Goal: Task Accomplishment & Management: Use online tool/utility

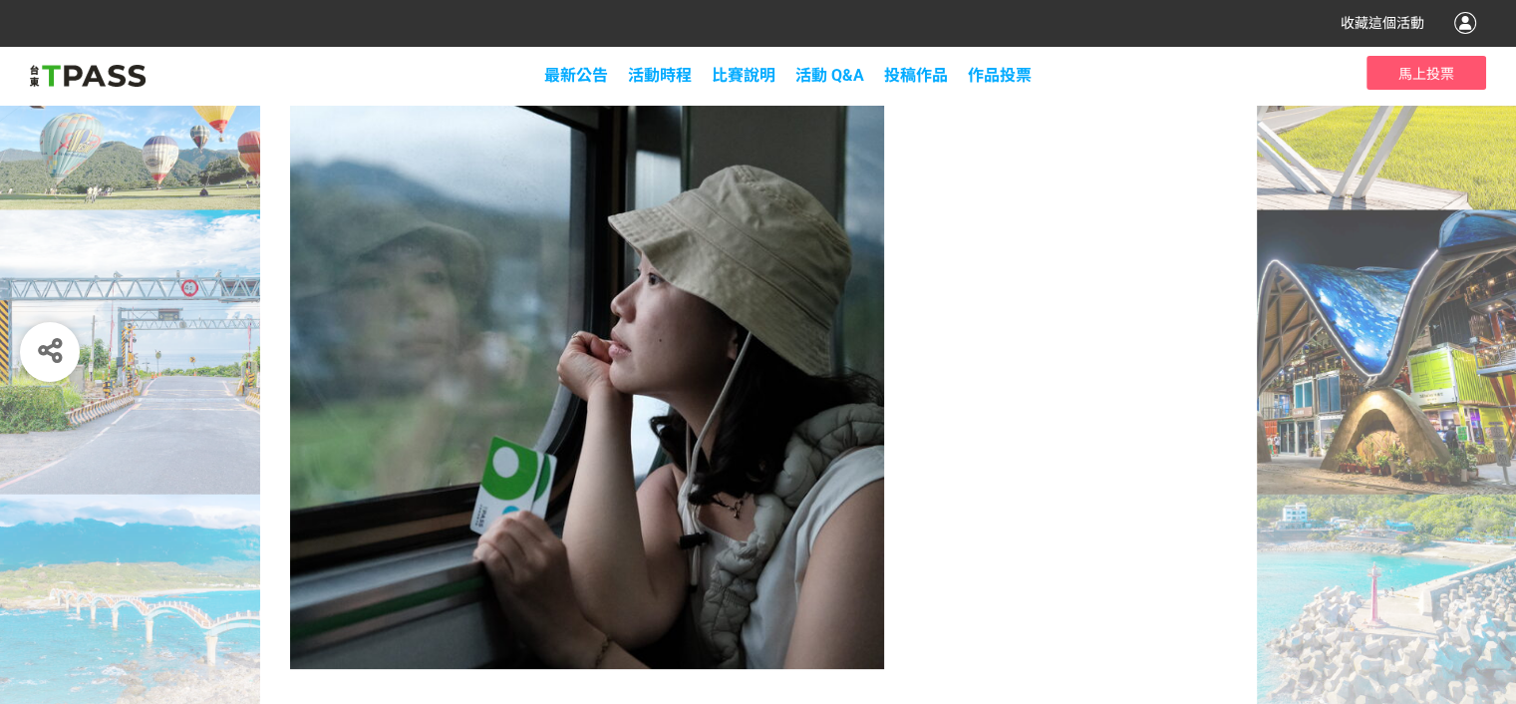
scroll to position [438, 0]
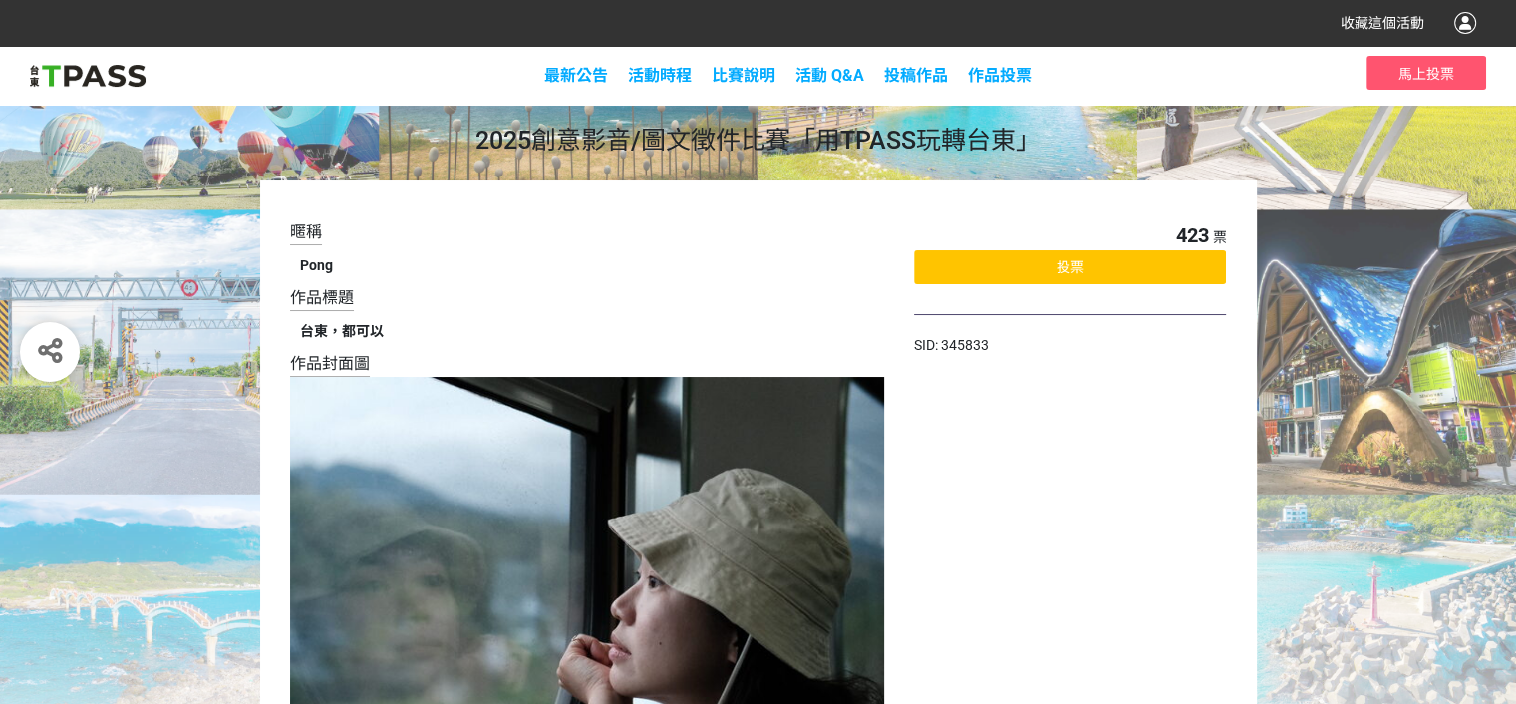
click at [1016, 274] on div "投票" at bounding box center [1070, 267] width 312 height 34
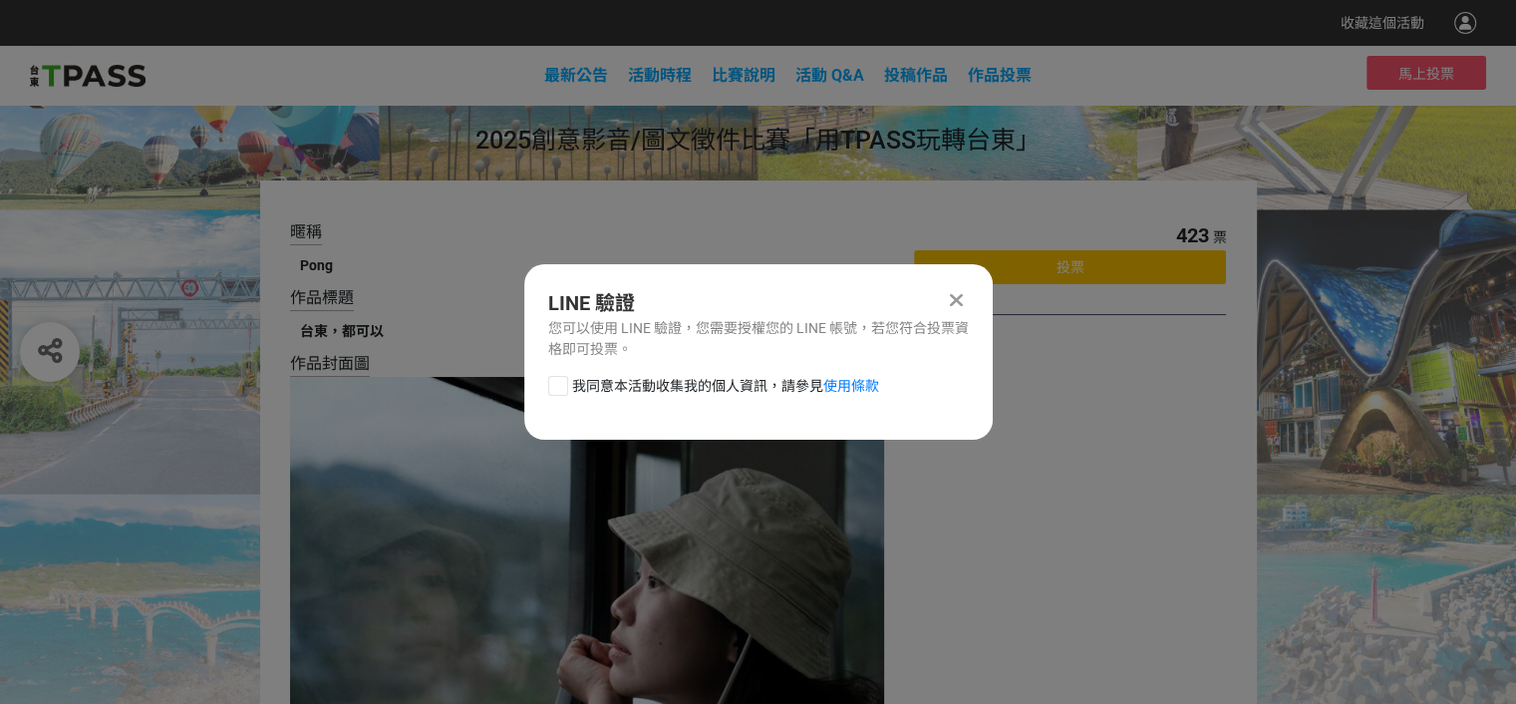
click at [559, 389] on div at bounding box center [558, 386] width 20 height 20
checkbox input "true"
click at [559, 389] on div "我同意本活動收集我的個人資訊，請參見 使用條款" at bounding box center [758, 396] width 468 height 40
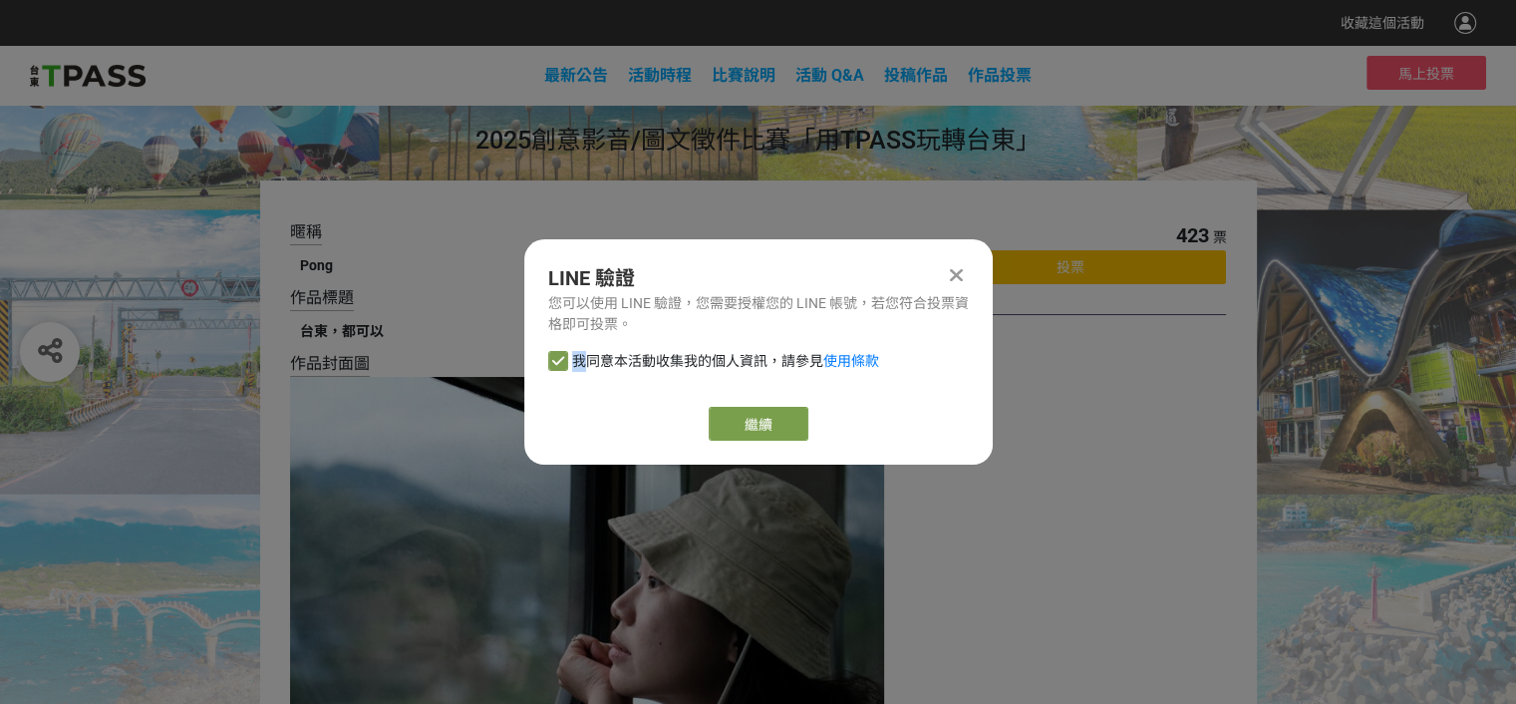
click at [698, 398] on div "LINE 驗證 您可以使用 LINE 驗證，您需要授權您的 LINE 帳號，若您符合投票資格即可投票。 我同意本活動收集我的個人資訊，請參見 使用條款 繼續" at bounding box center [758, 351] width 468 height 225
click at [749, 414] on link "繼續" at bounding box center [759, 424] width 100 height 34
click at [950, 280] on icon at bounding box center [956, 275] width 13 height 20
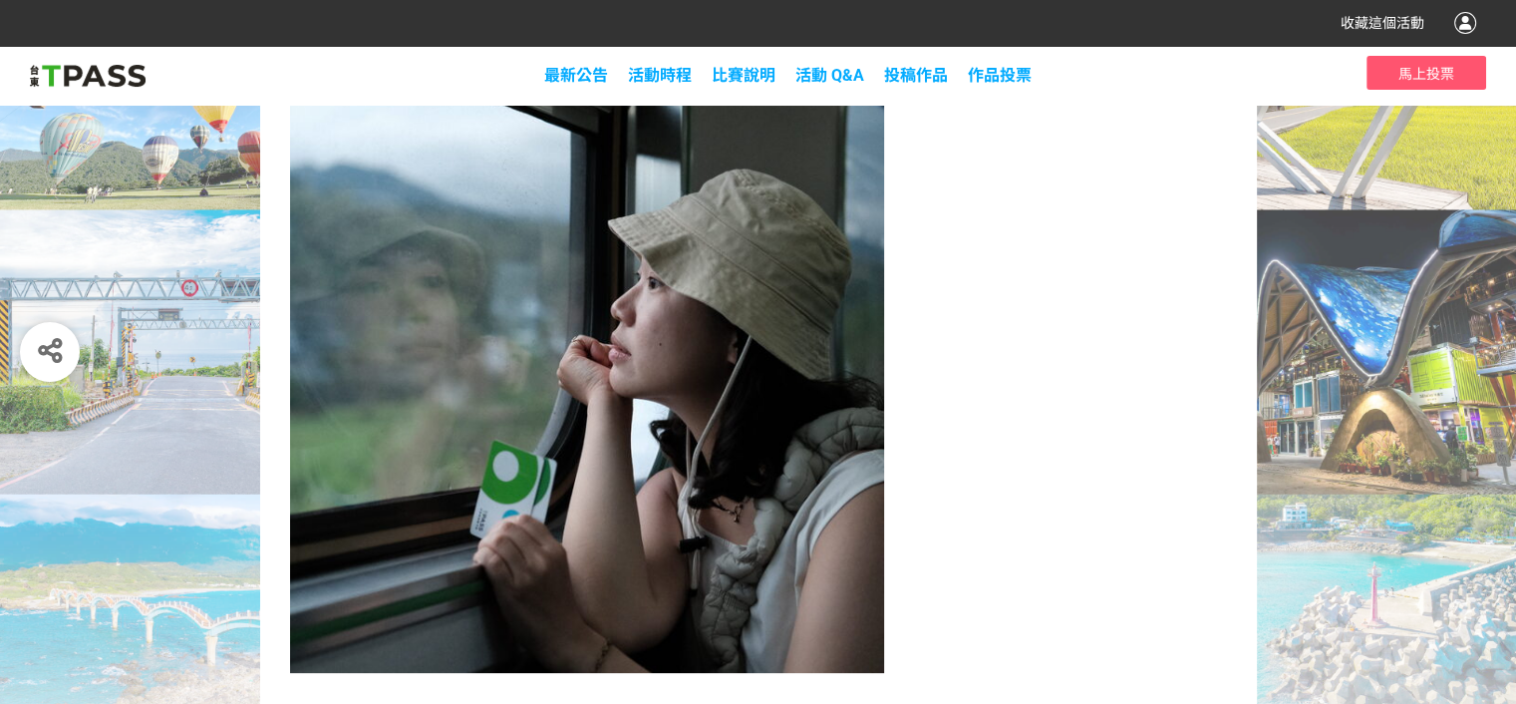
scroll to position [438, 0]
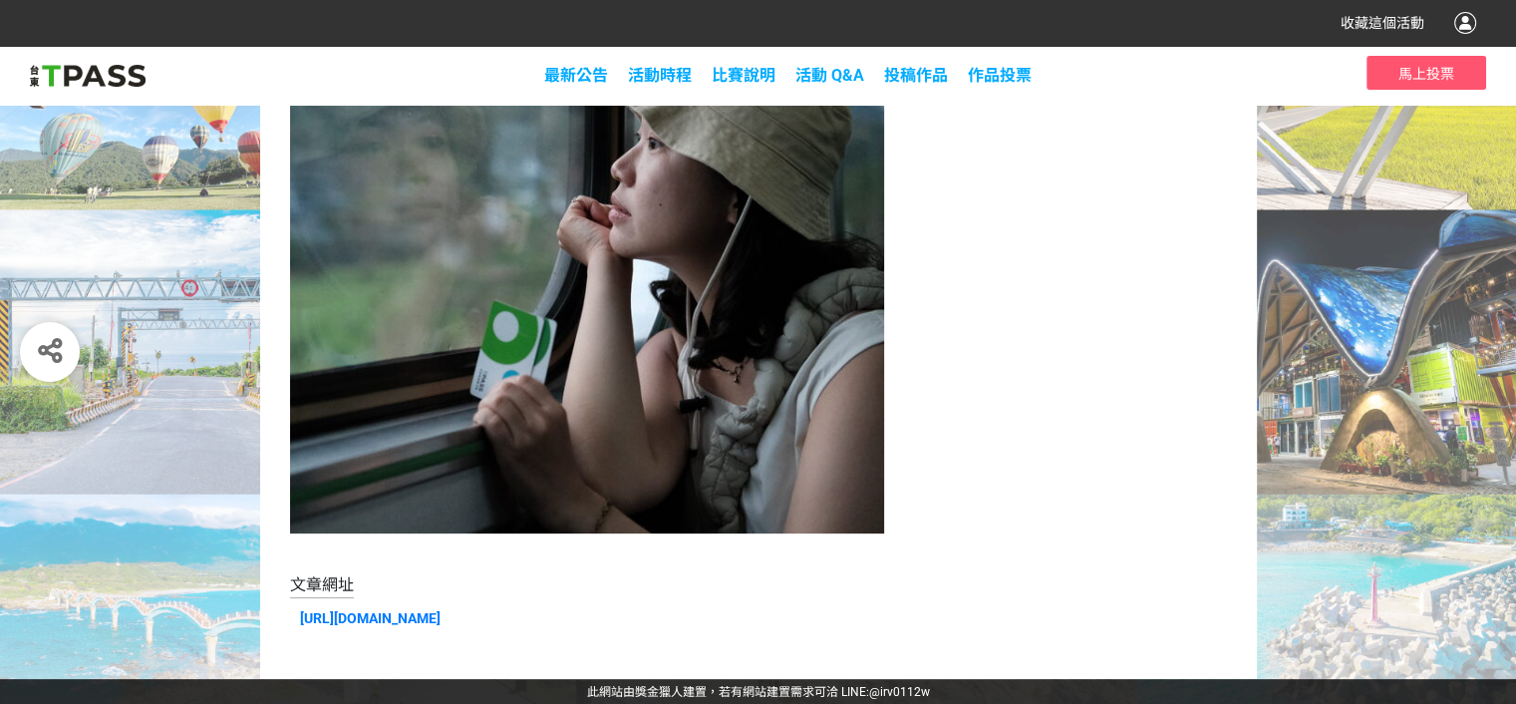
click at [1212, 465] on div "423 票 投票 SID: 345833" at bounding box center [1070, 210] width 312 height 857
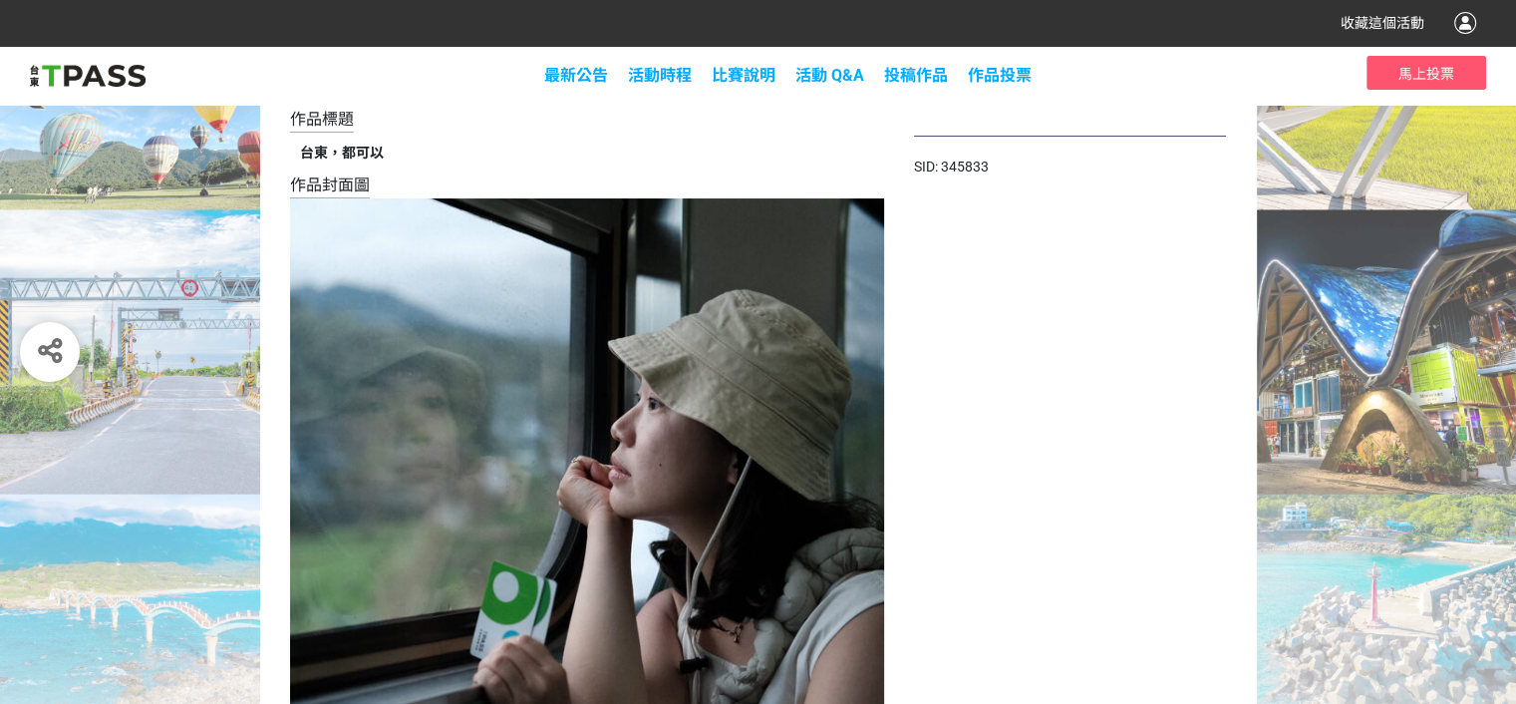
scroll to position [0, 0]
